Goal: Check status

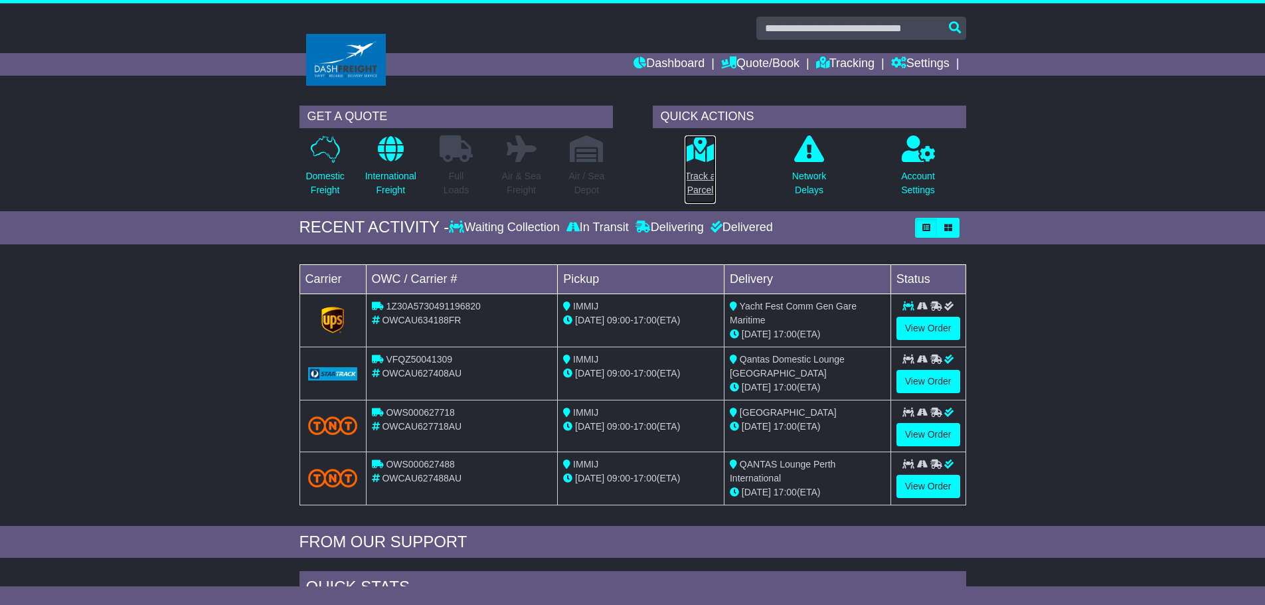
click at [704, 177] on p "Track a Parcel" at bounding box center [700, 183] width 31 height 28
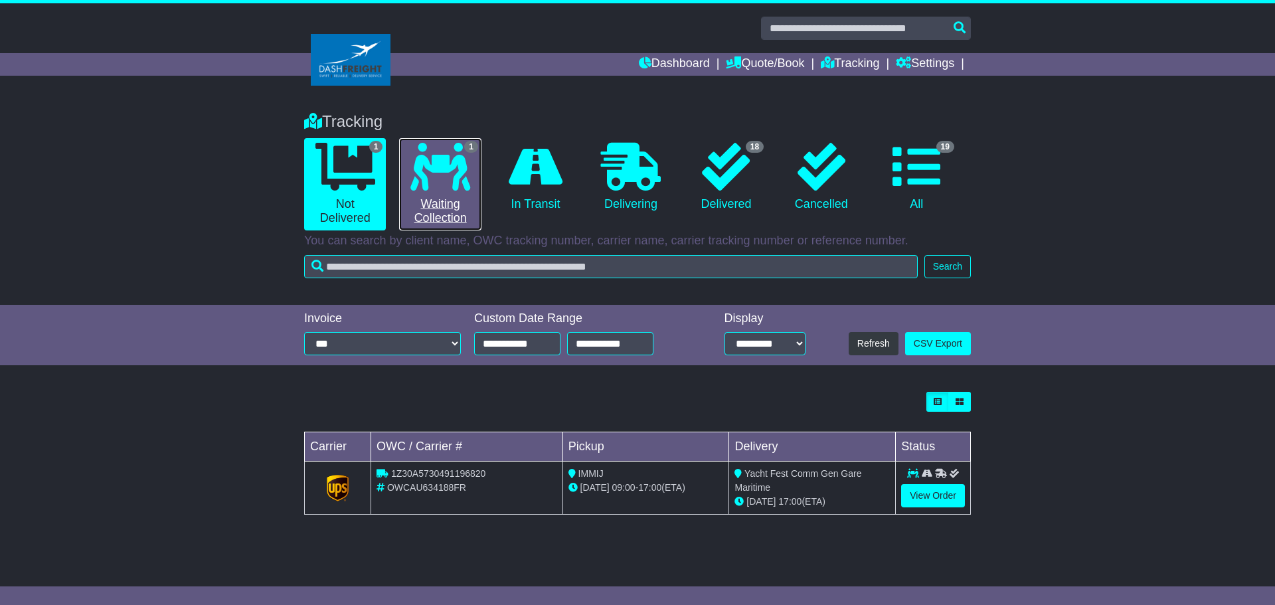
click at [470, 185] on icon at bounding box center [440, 167] width 60 height 48
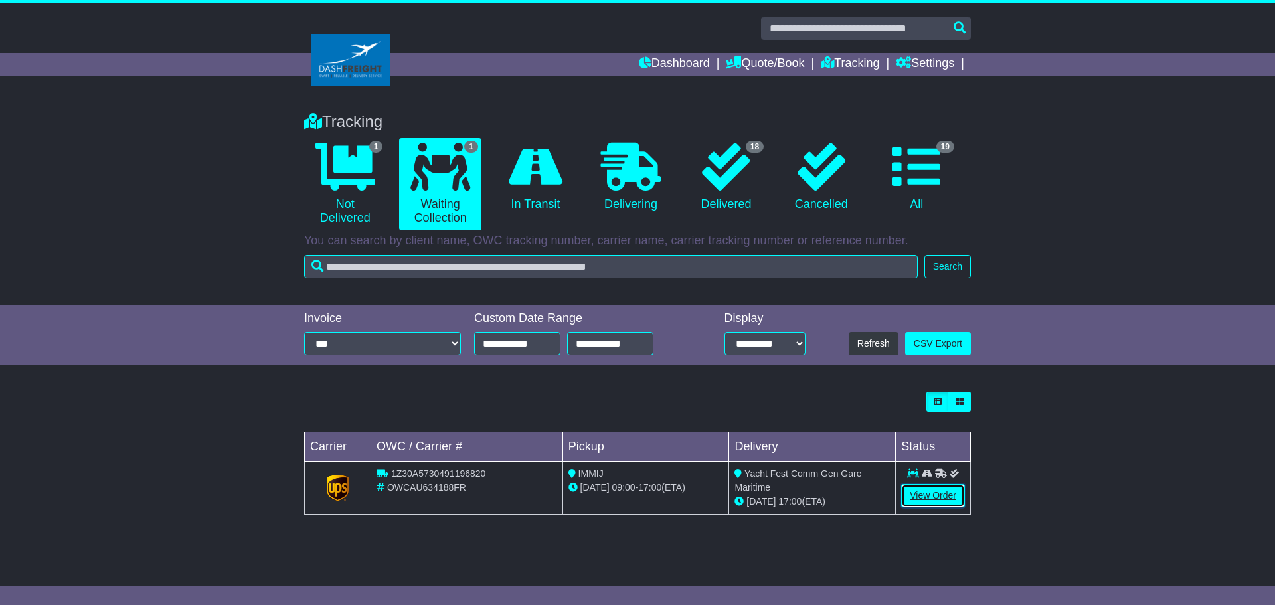
click at [940, 499] on link "View Order" at bounding box center [933, 495] width 64 height 23
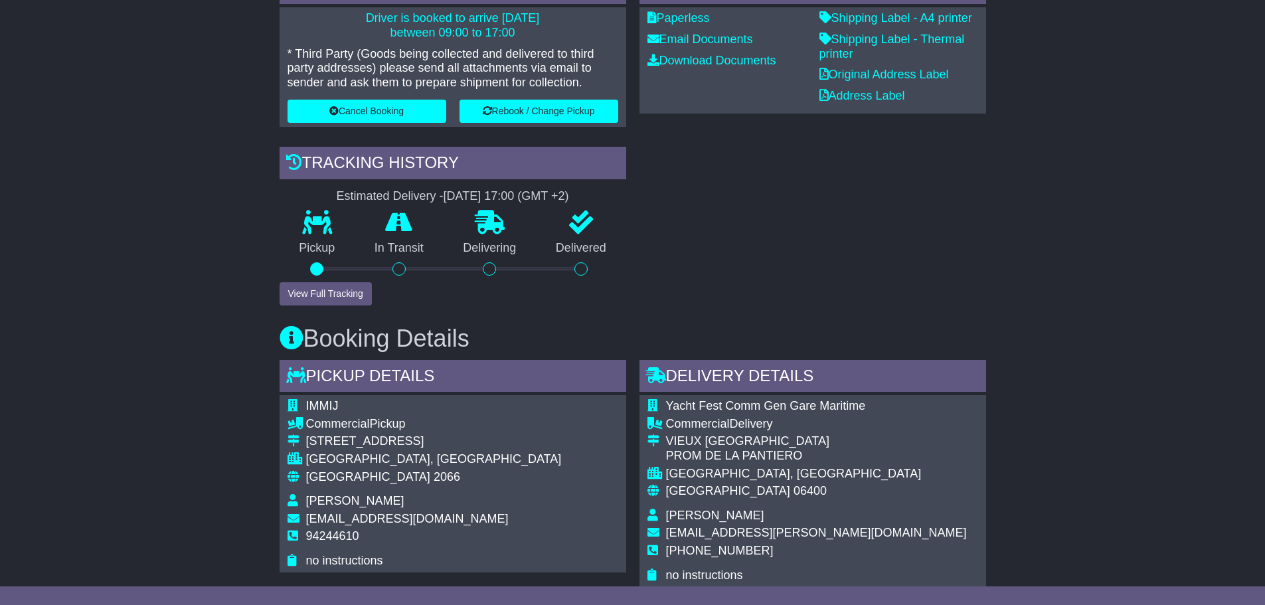
scroll to position [66, 0]
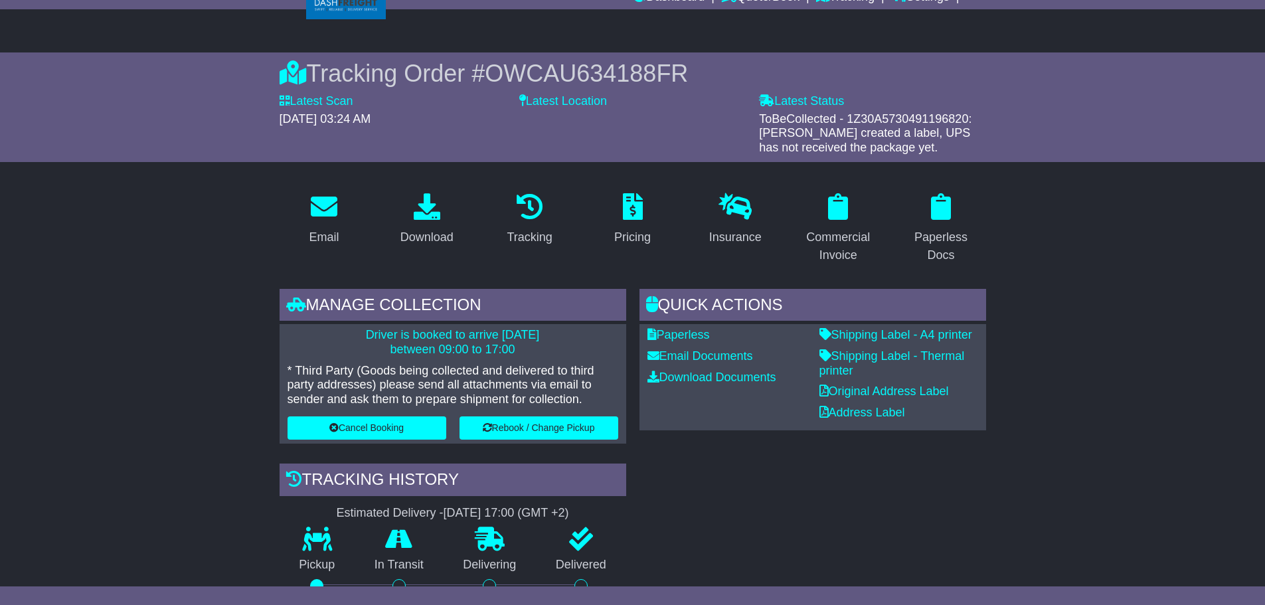
click at [602, 68] on span "OWCAU634188FR" at bounding box center [586, 73] width 203 height 27
copy span "OWCAU634188FR"
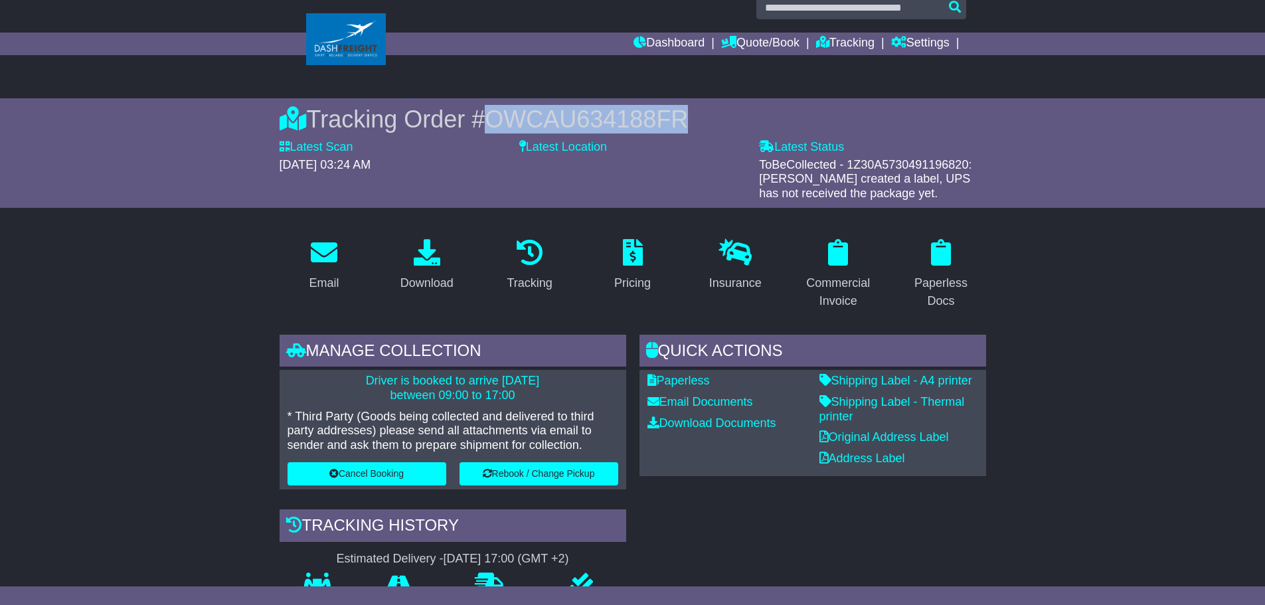
scroll to position [0, 0]
